Goal: Task Accomplishment & Management: Manage account settings

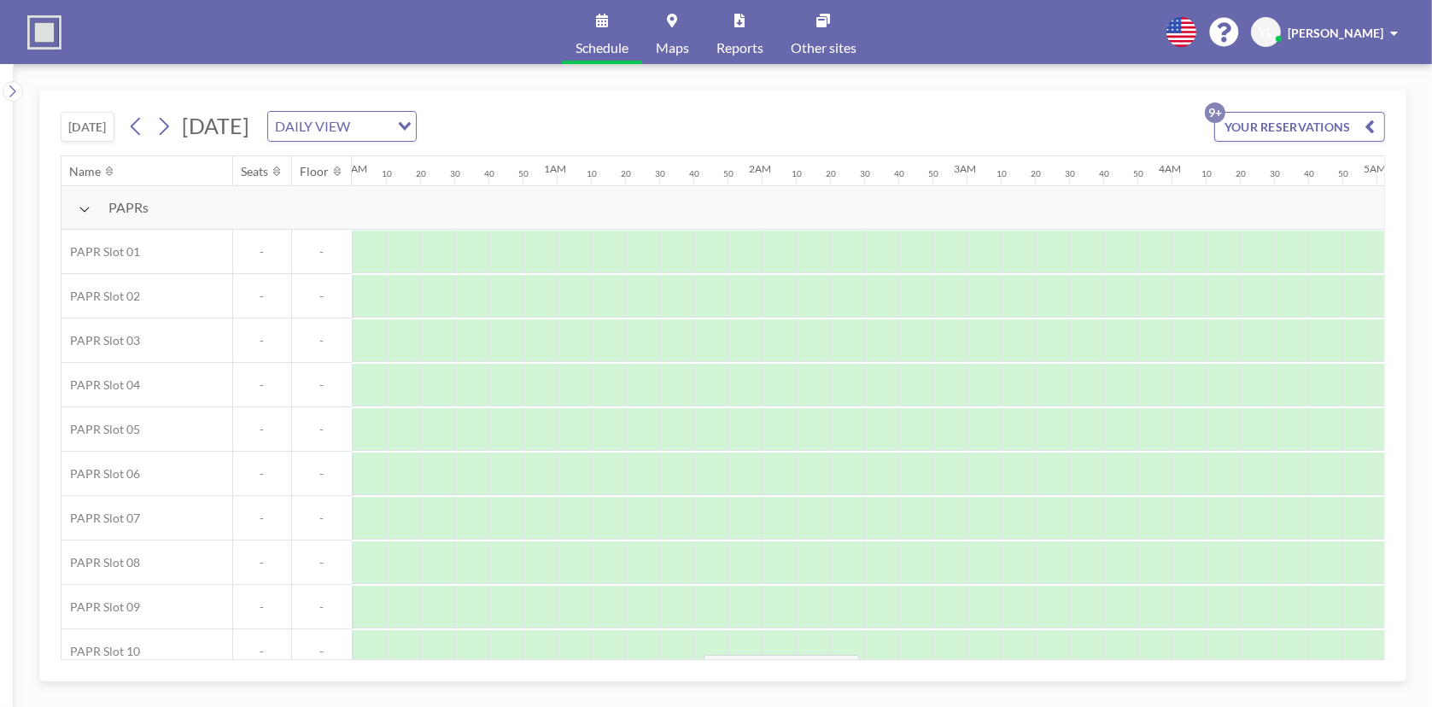
scroll to position [0, 2305]
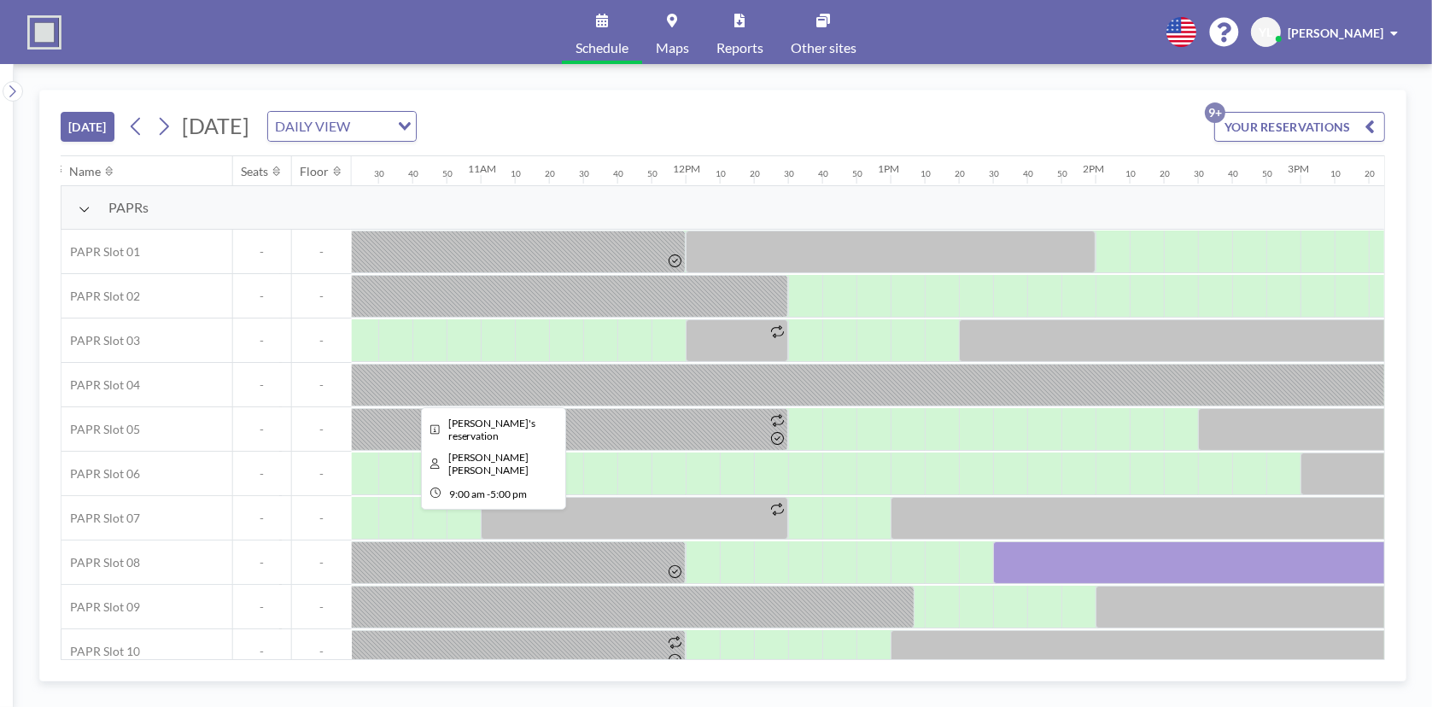
scroll to position [0, 2099]
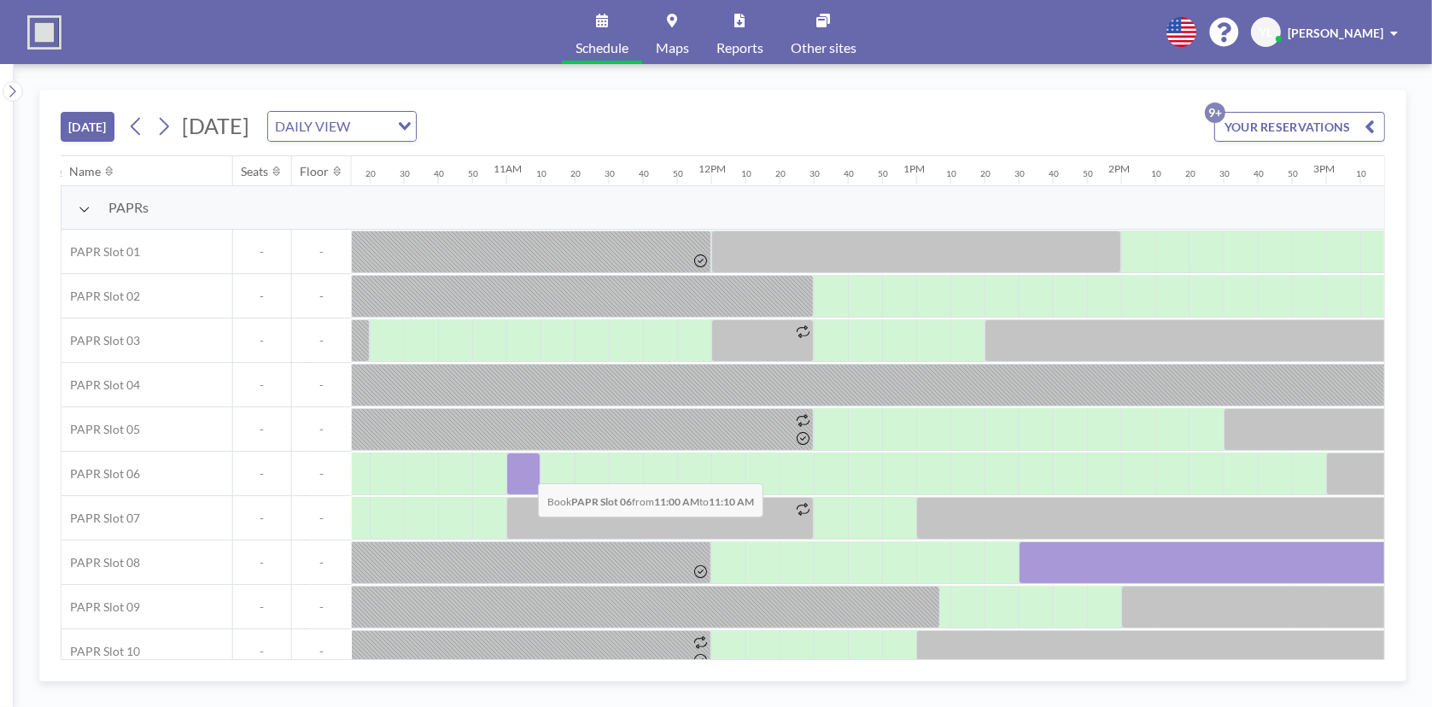
click at [524, 470] on div at bounding box center [523, 473] width 34 height 43
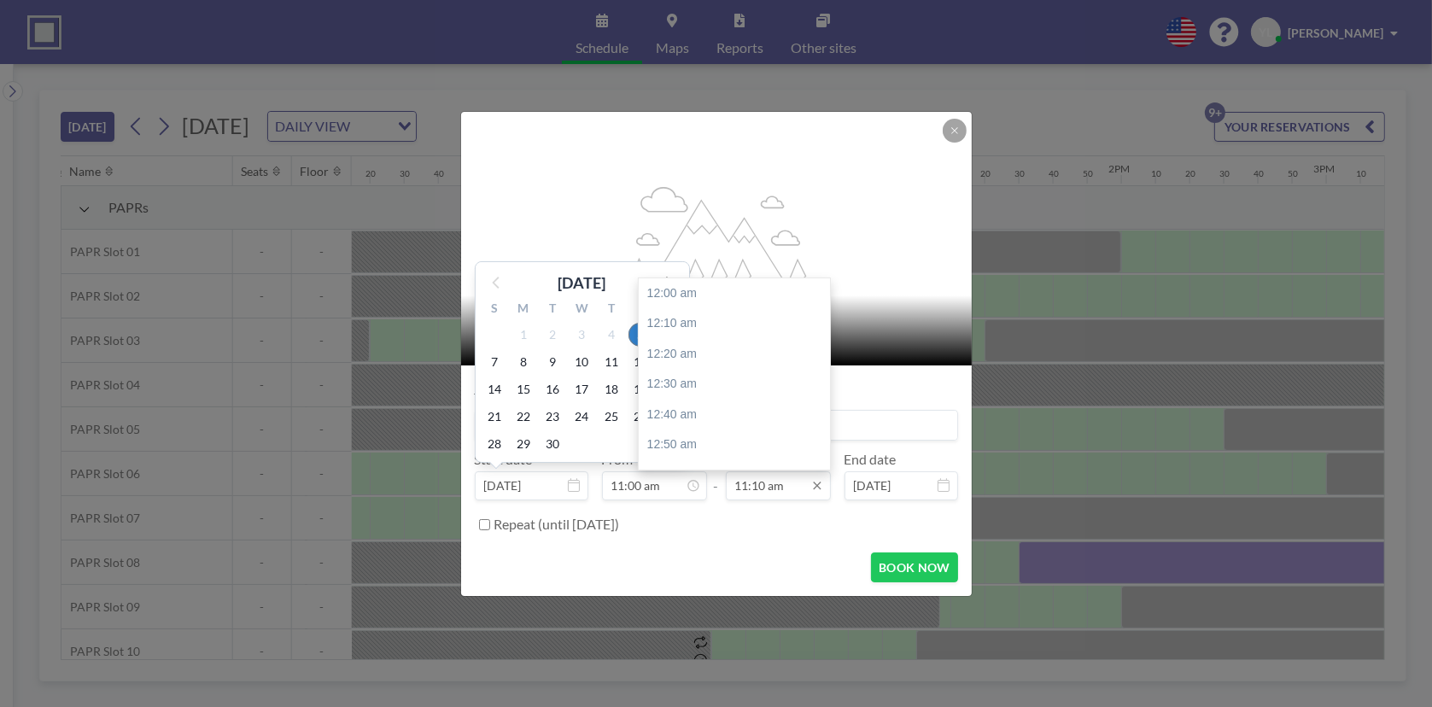
scroll to position [2034, 0]
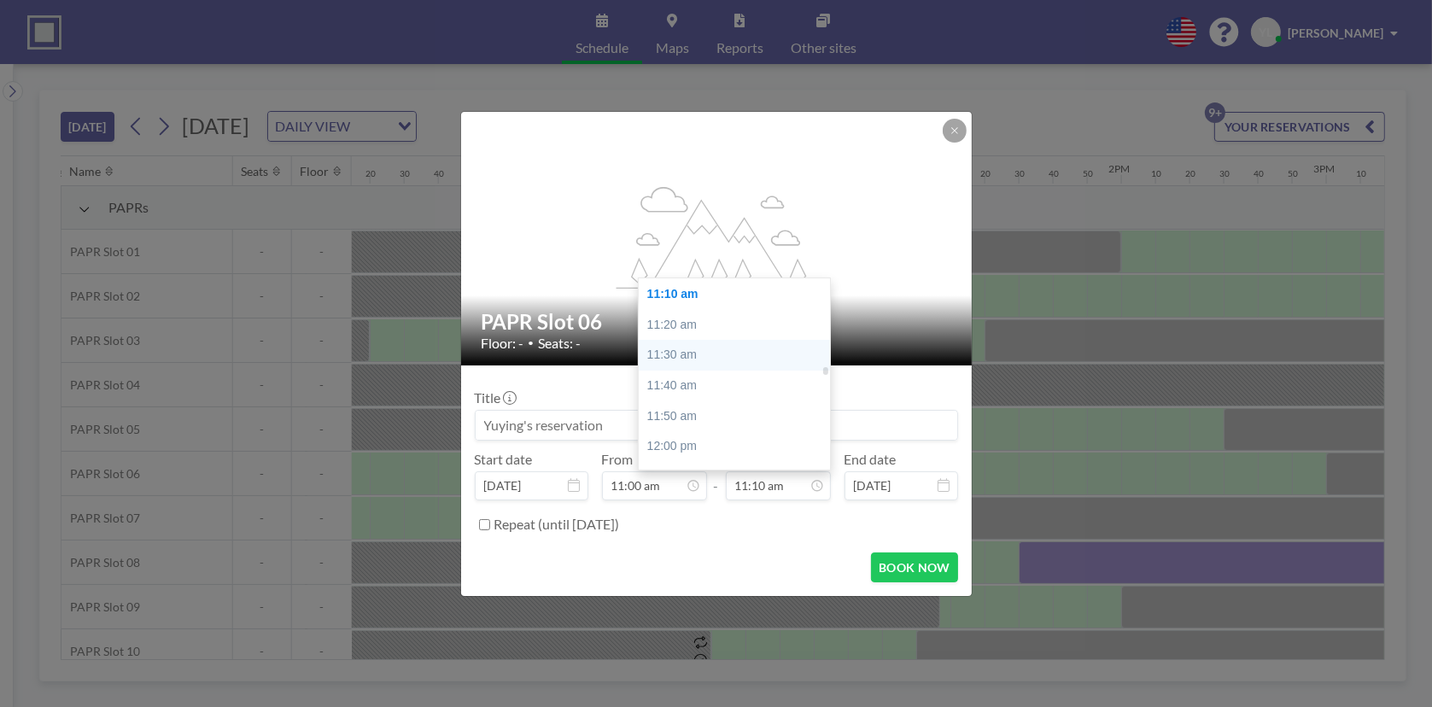
click at [738, 353] on div "11:30 am" at bounding box center [739, 355] width 200 height 31
type input "11:30 am"
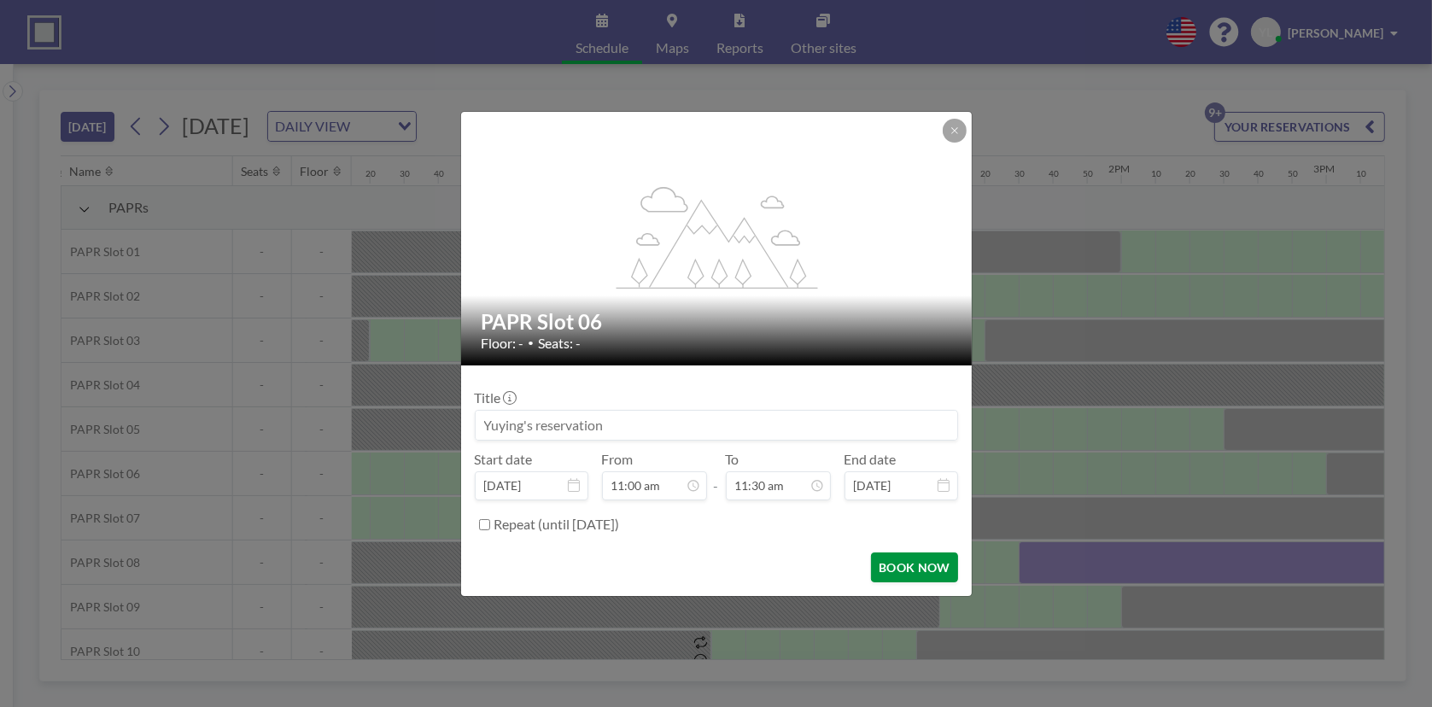
click at [930, 570] on button "BOOK NOW" at bounding box center [914, 567] width 86 height 30
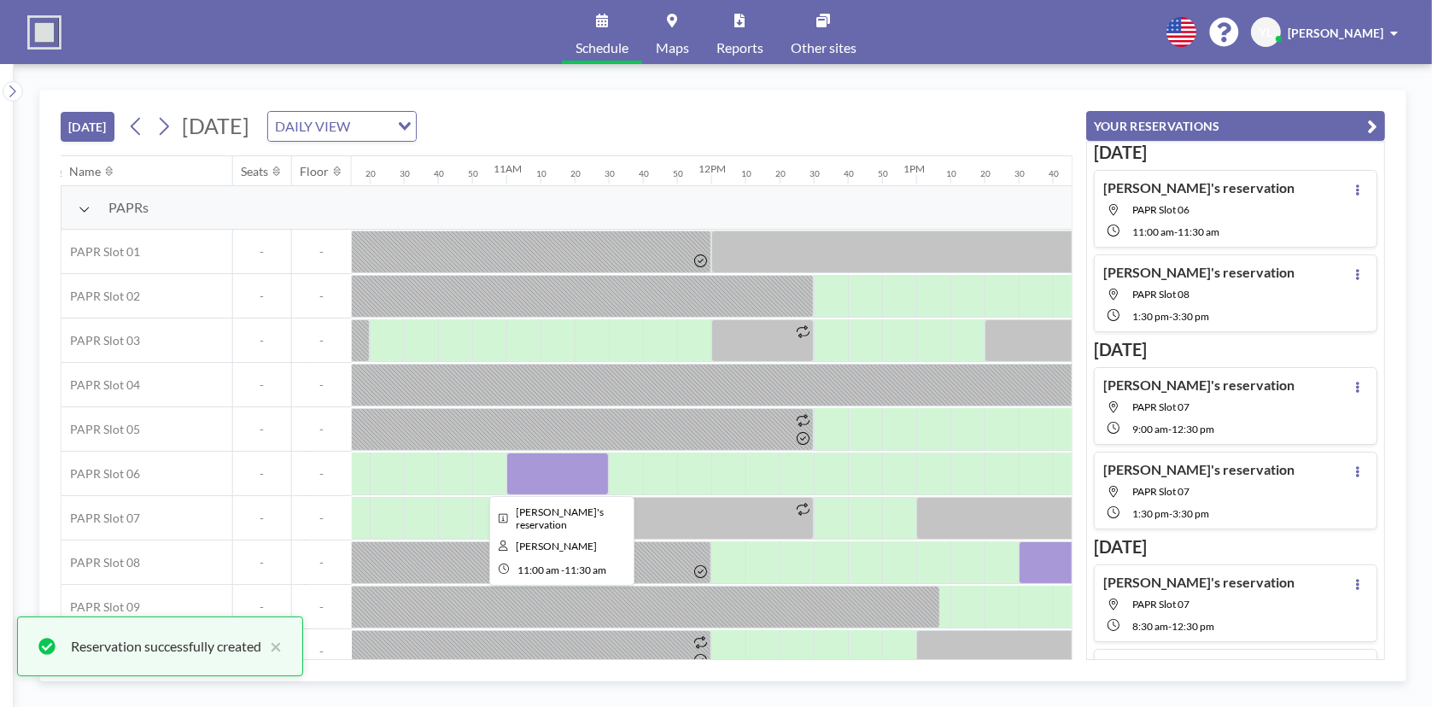
click at [576, 479] on div at bounding box center [557, 473] width 102 height 43
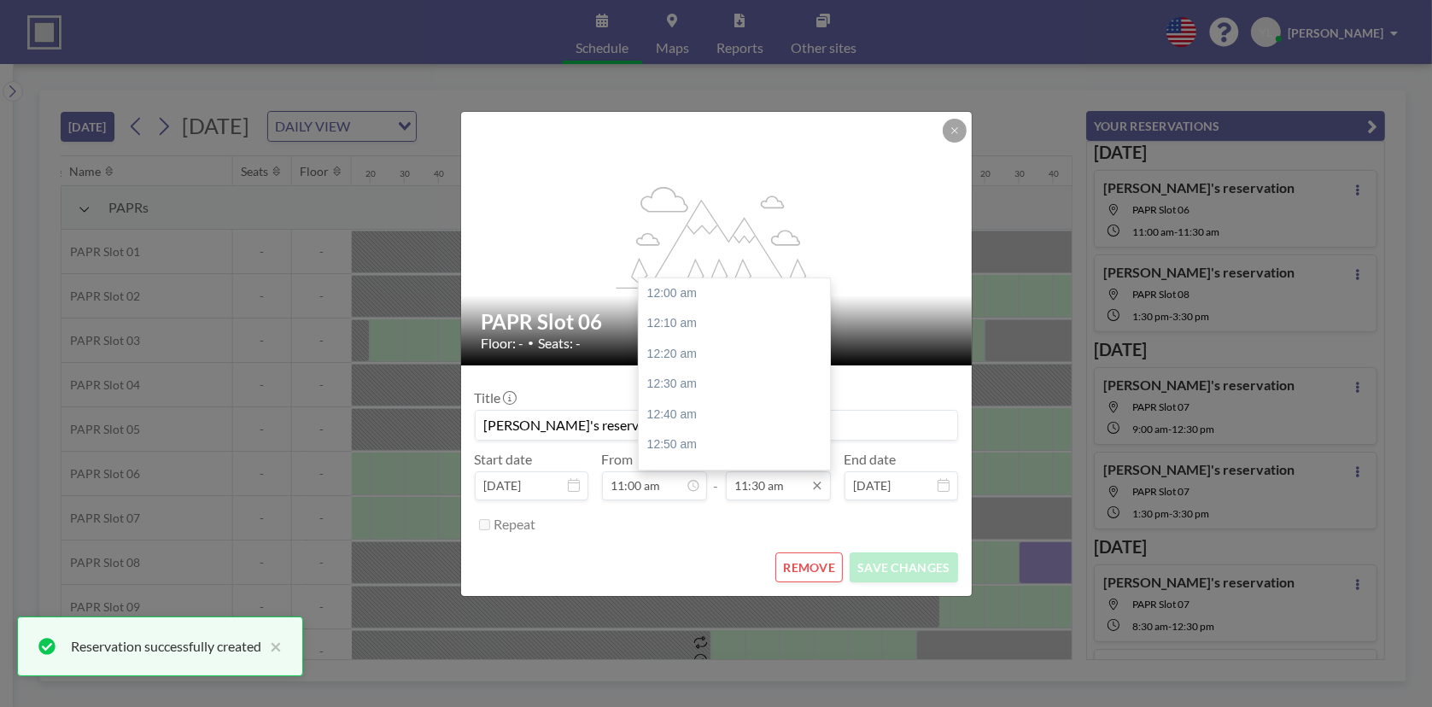
scroll to position [2095, 0]
click at [746, 476] on input "11:30 am" at bounding box center [778, 485] width 105 height 29
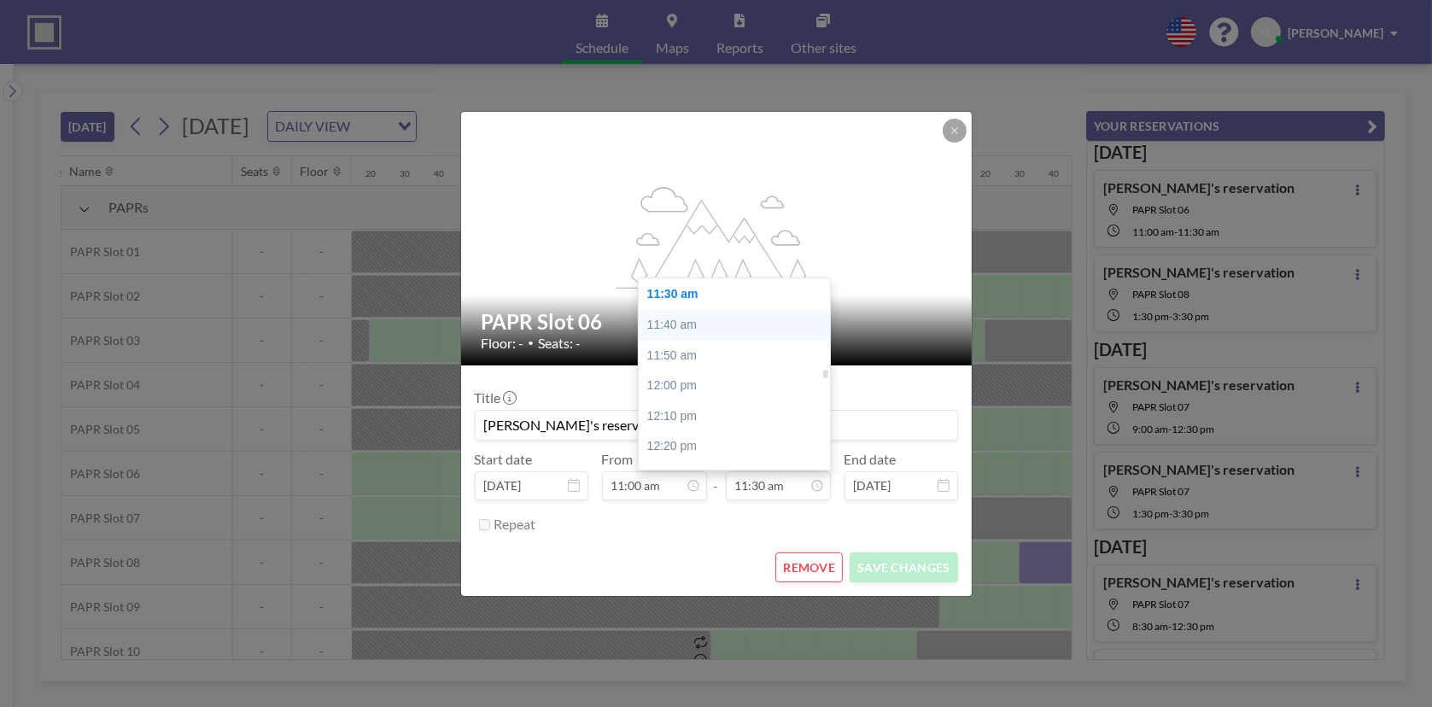
click at [698, 327] on div "11:40 am" at bounding box center [739, 325] width 200 height 31
type input "11:40 am"
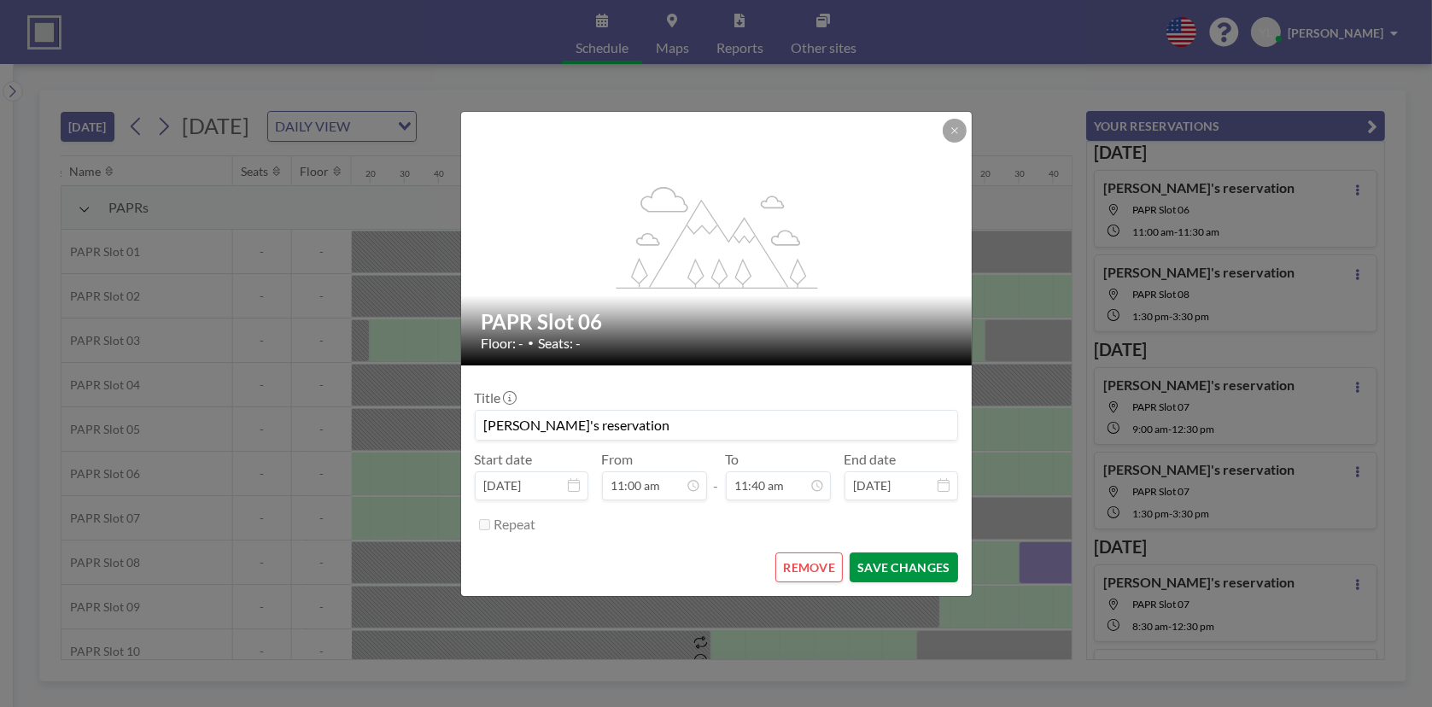
click at [904, 565] on button "SAVE CHANGES" at bounding box center [903, 567] width 108 height 30
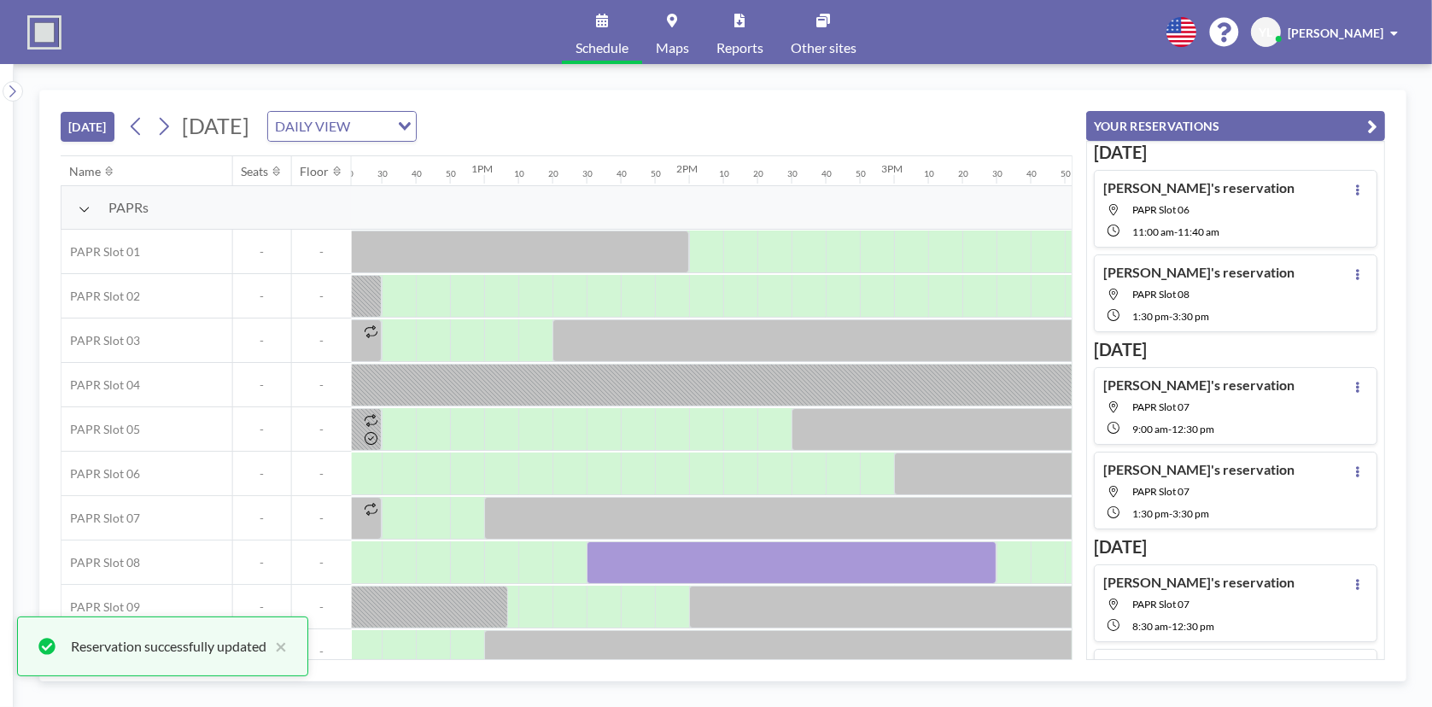
scroll to position [0, 2611]
